Goal: Navigation & Orientation: Find specific page/section

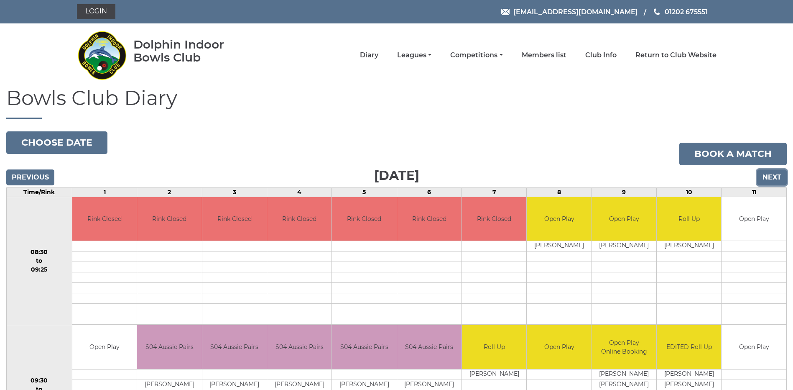
click at [765, 178] on input "Next" at bounding box center [772, 177] width 30 height 16
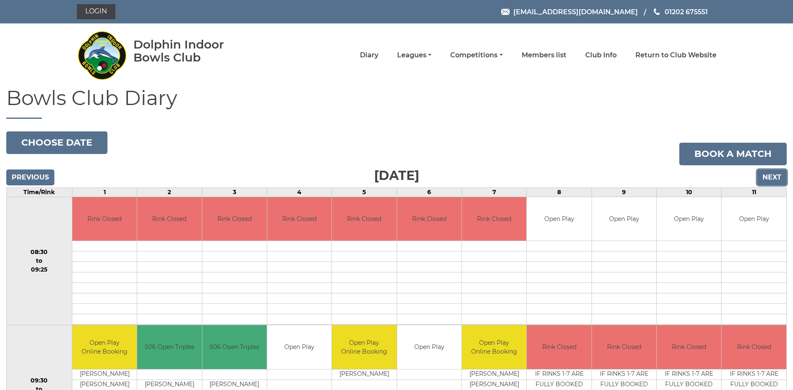
click at [771, 176] on input "Next" at bounding box center [772, 177] width 30 height 16
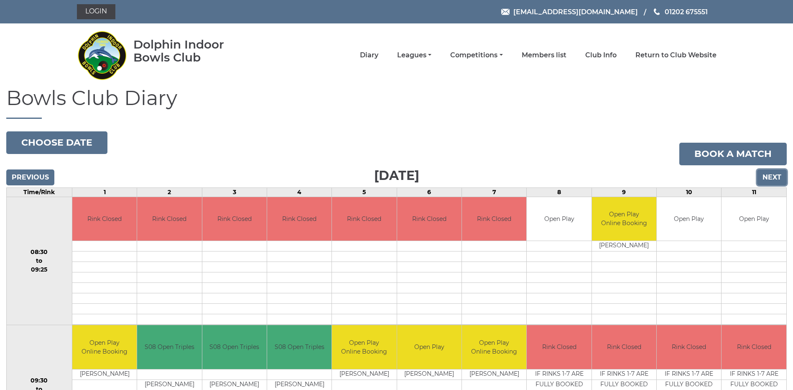
click at [771, 176] on input "Next" at bounding box center [772, 177] width 30 height 16
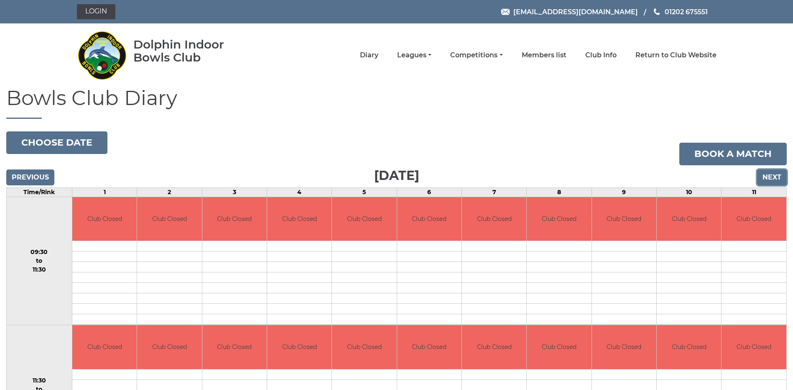
click at [771, 176] on input "Next" at bounding box center [772, 177] width 30 height 16
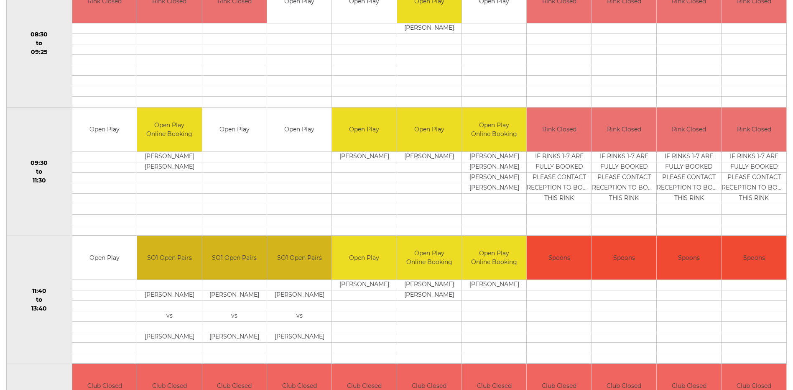
scroll to position [50, 0]
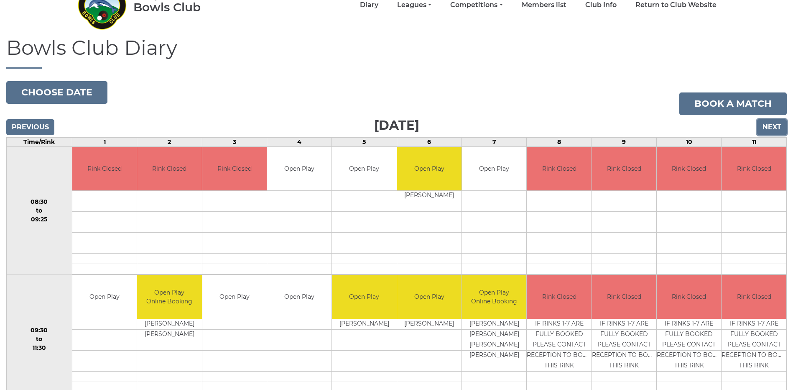
click at [780, 129] on input "Next" at bounding box center [772, 127] width 30 height 16
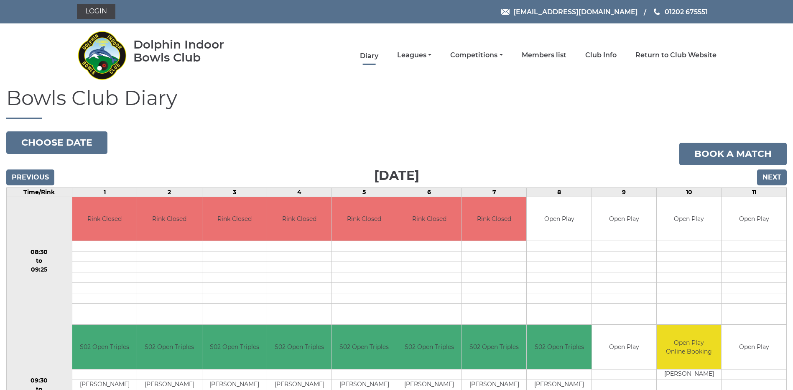
click at [371, 51] on link "Diary" at bounding box center [369, 55] width 18 height 9
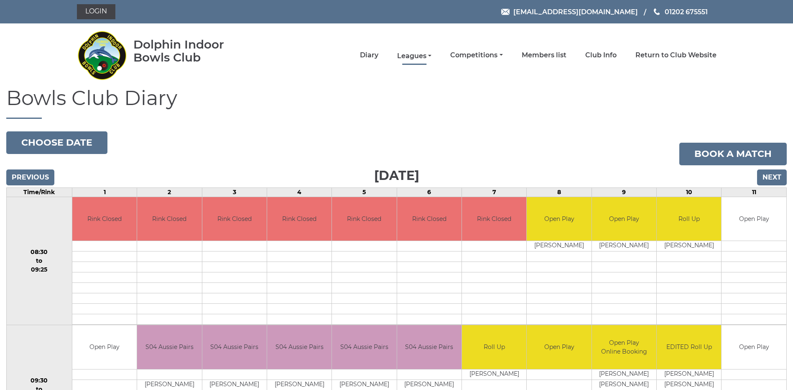
click at [423, 53] on link "Leagues" at bounding box center [414, 55] width 34 height 9
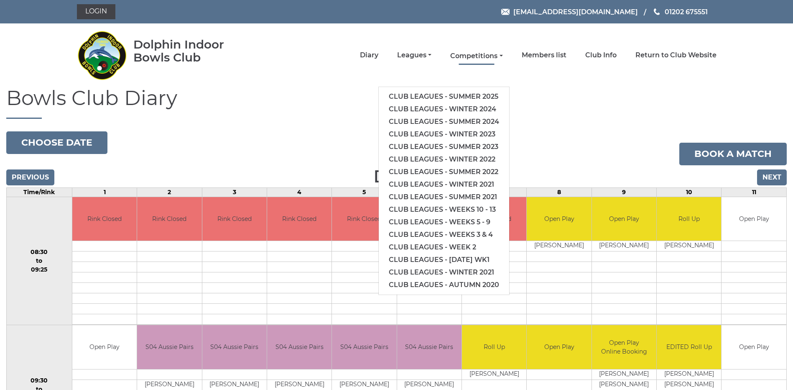
click at [454, 51] on link "Competitions" at bounding box center [476, 55] width 52 height 9
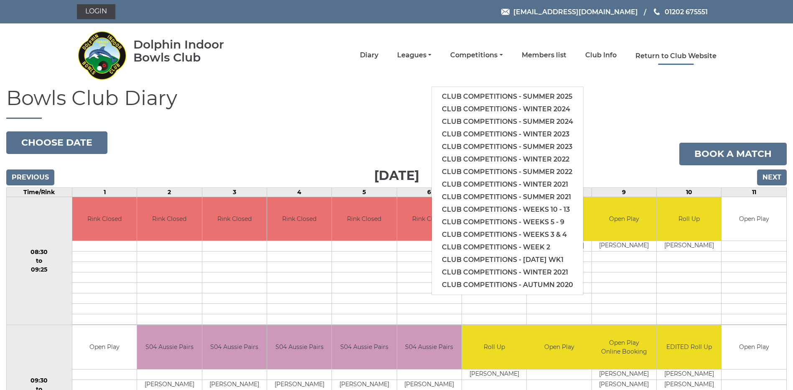
click at [647, 53] on link "Return to Club Website" at bounding box center [676, 55] width 81 height 9
